Goal: Task Accomplishment & Management: Use online tool/utility

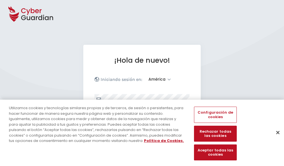
select select "América"
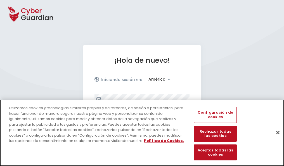
scroll to position [73, 0]
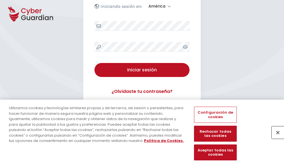
click at [275, 138] on button "Cerrar" at bounding box center [277, 132] width 12 height 12
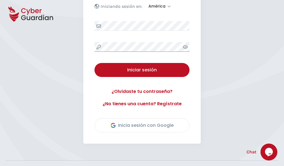
scroll to position [127, 0]
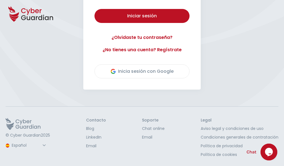
click at [94, 9] on button "Iniciar sesión" at bounding box center [141, 16] width 95 height 14
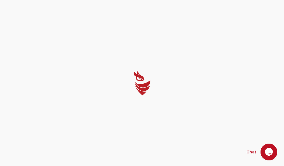
scroll to position [0, 0]
select select "English"
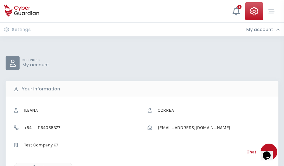
click at [33, 165] on icon "button" at bounding box center [32, 167] width 5 height 5
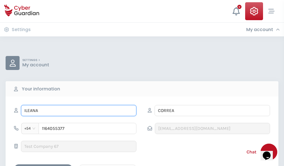
click at [78, 110] on input "ILEANA" at bounding box center [78, 110] width 115 height 11
type input "I"
type input "Francisco"
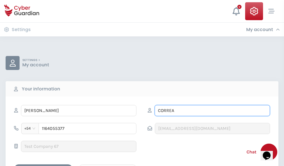
click at [212, 110] on input "CORREA" at bounding box center [211, 110] width 115 height 11
type input "C"
type input "Azorin"
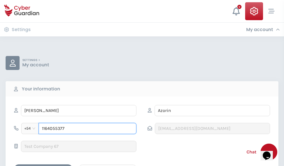
click at [87, 128] on input "1164055377" at bounding box center [88, 128] width 98 height 11
type input "1"
type input "4901761081"
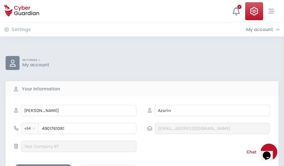
click at [107, 165] on div "Cancel" at bounding box center [108, 168] width 50 height 7
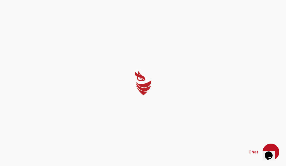
select select "English"
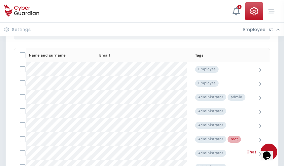
scroll to position [281, 0]
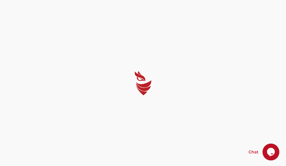
select select "English"
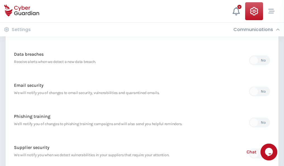
scroll to position [294, 0]
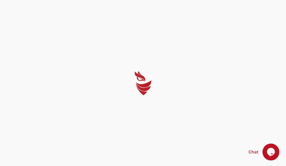
select select "English"
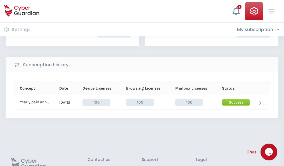
scroll to position [142, 0]
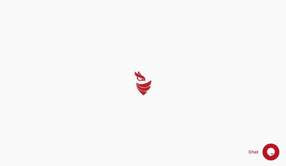
select select "English"
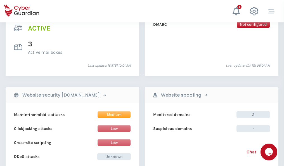
scroll to position [567, 0]
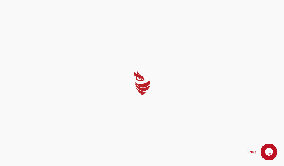
select select "English"
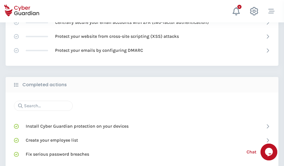
scroll to position [372, 0]
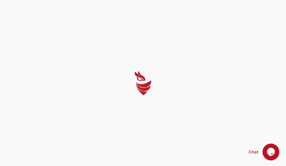
select select "English"
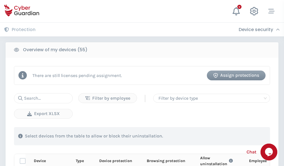
scroll to position [487, 0]
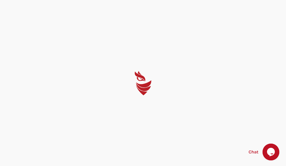
select select "English"
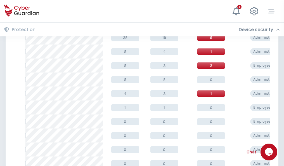
scroll to position [281, 0]
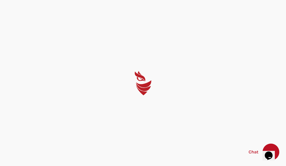
select select "English"
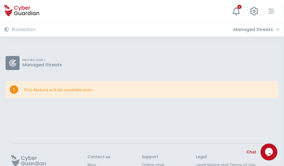
scroll to position [36, 0]
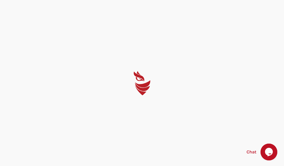
select select "English"
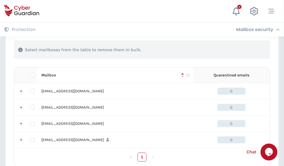
scroll to position [275, 0]
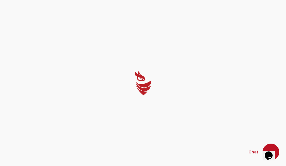
select select "English"
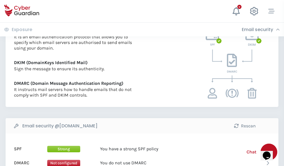
scroll to position [301, 0]
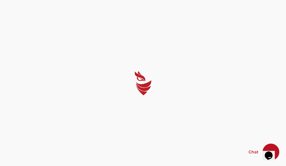
select select "English"
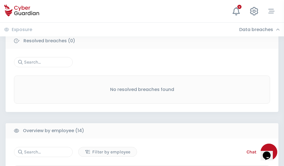
scroll to position [504, 0]
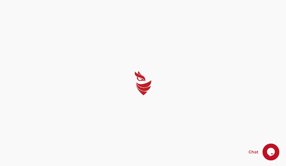
select select "English"
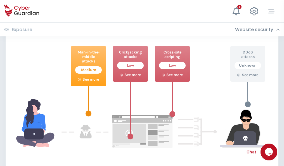
scroll to position [304, 0]
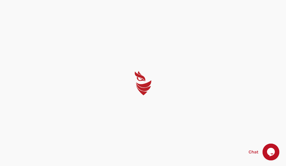
select select "English"
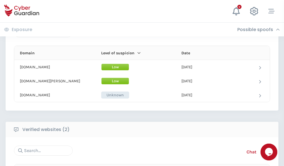
scroll to position [335, 0]
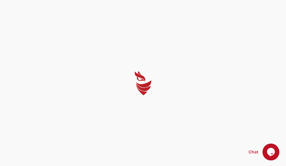
select select "English"
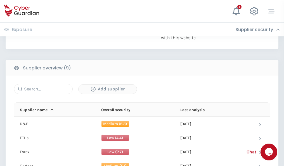
scroll to position [389, 0]
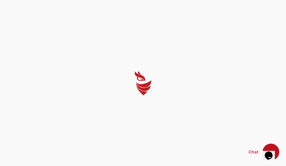
select select "English"
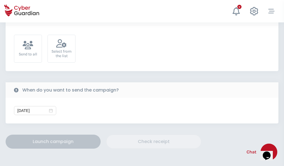
scroll to position [204, 0]
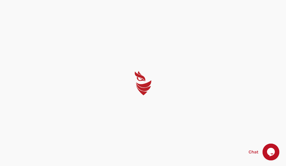
select select "English"
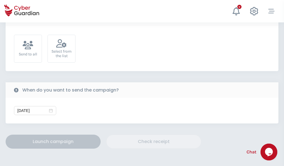
scroll to position [204, 0]
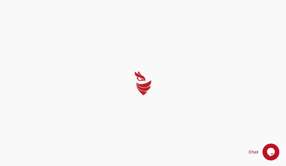
select select "English"
